Goal: Go to known website: Access a specific website the user already knows

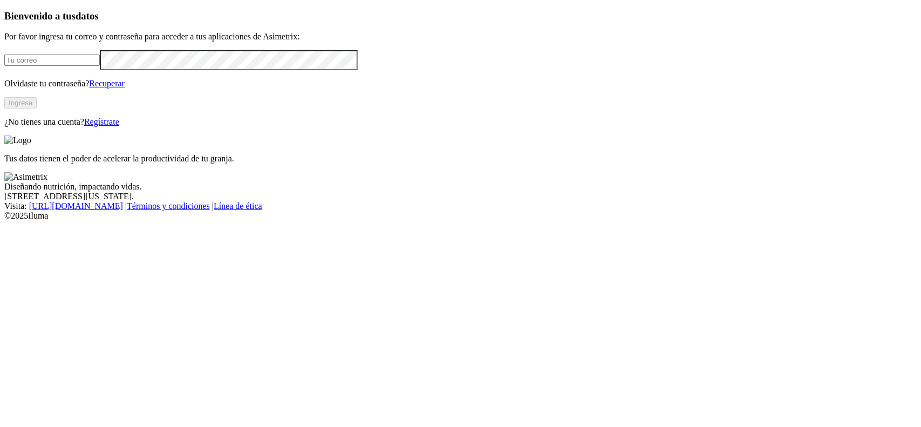
type input "[PERSON_NAME][EMAIL_ADDRESS][DOMAIN_NAME]"
click at [37, 108] on button "Ingresa" at bounding box center [20, 102] width 32 height 11
